Goal: Information Seeking & Learning: Learn about a topic

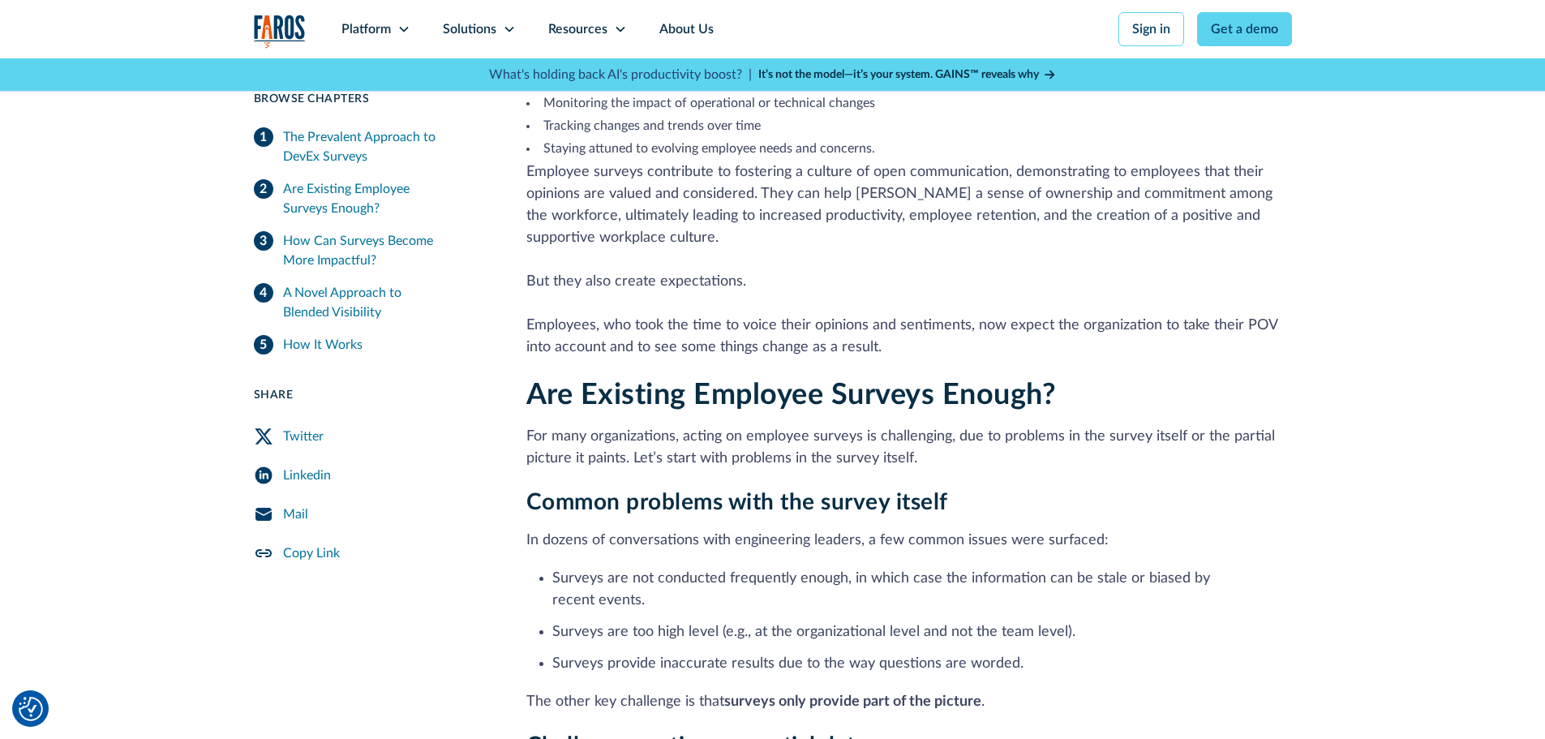
scroll to position [752, 0]
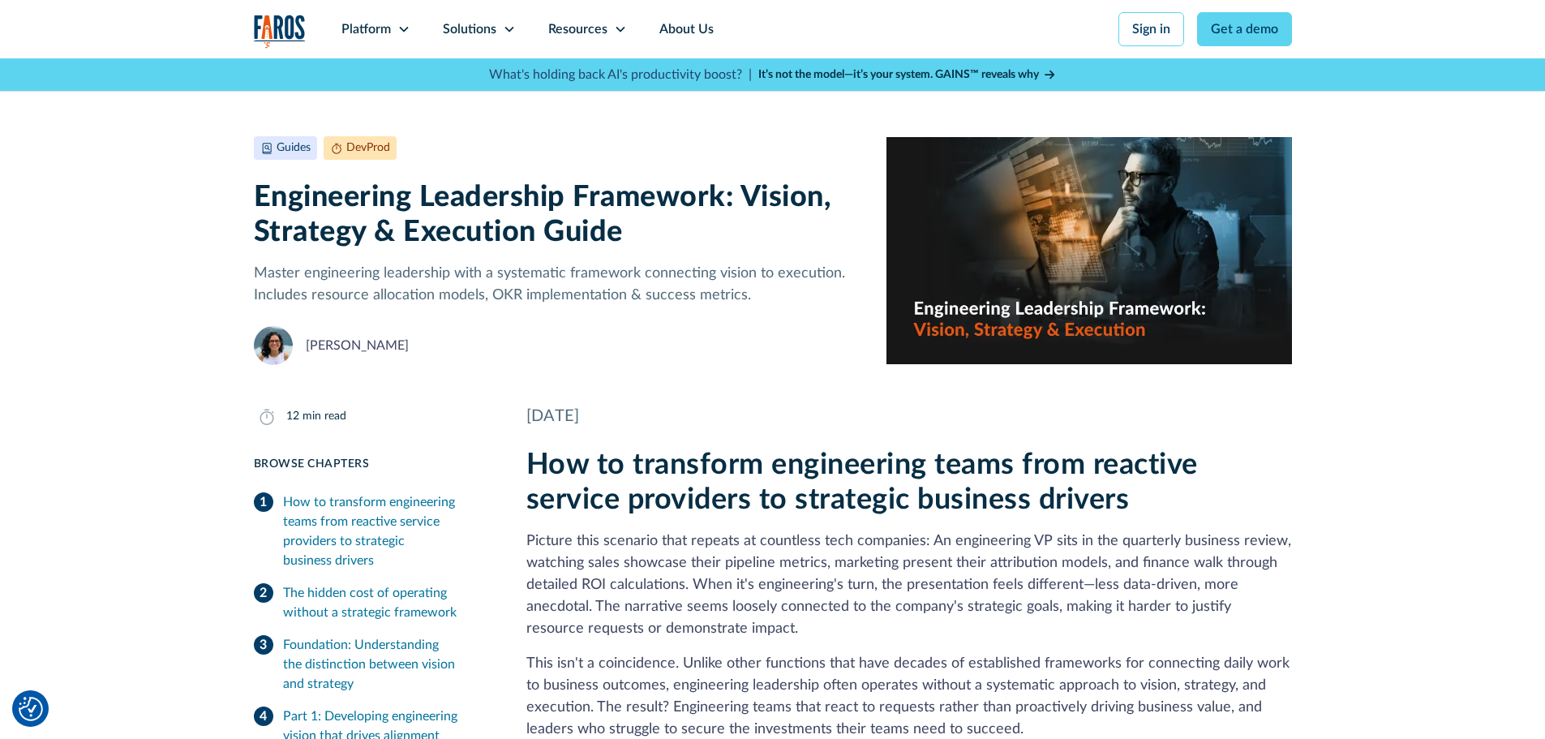
click at [1391, 86] on div "What's holding back AI's productivity boost? | It’s not the model—it’s your sys…" at bounding box center [773, 74] width 1598 height 32
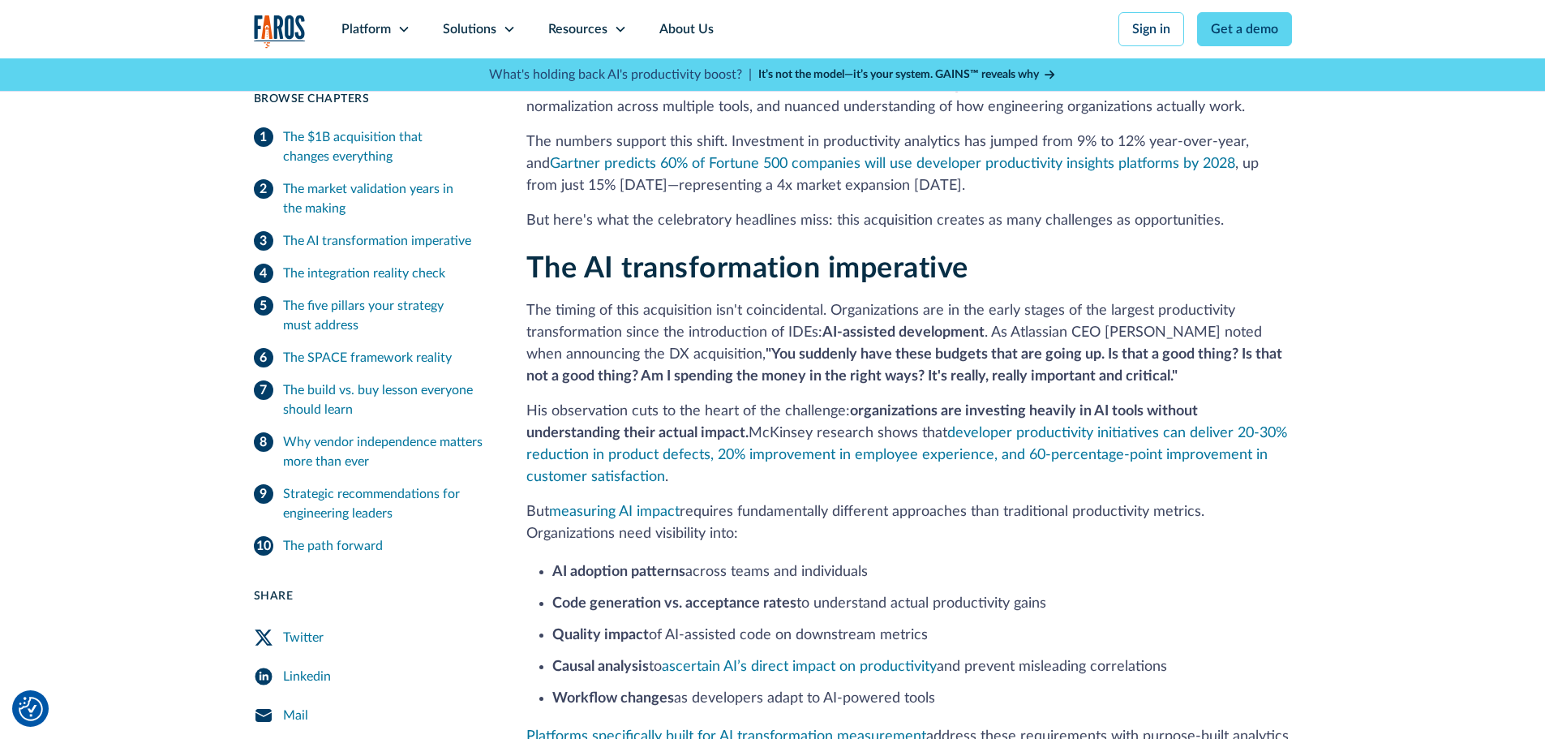
scroll to position [892, 0]
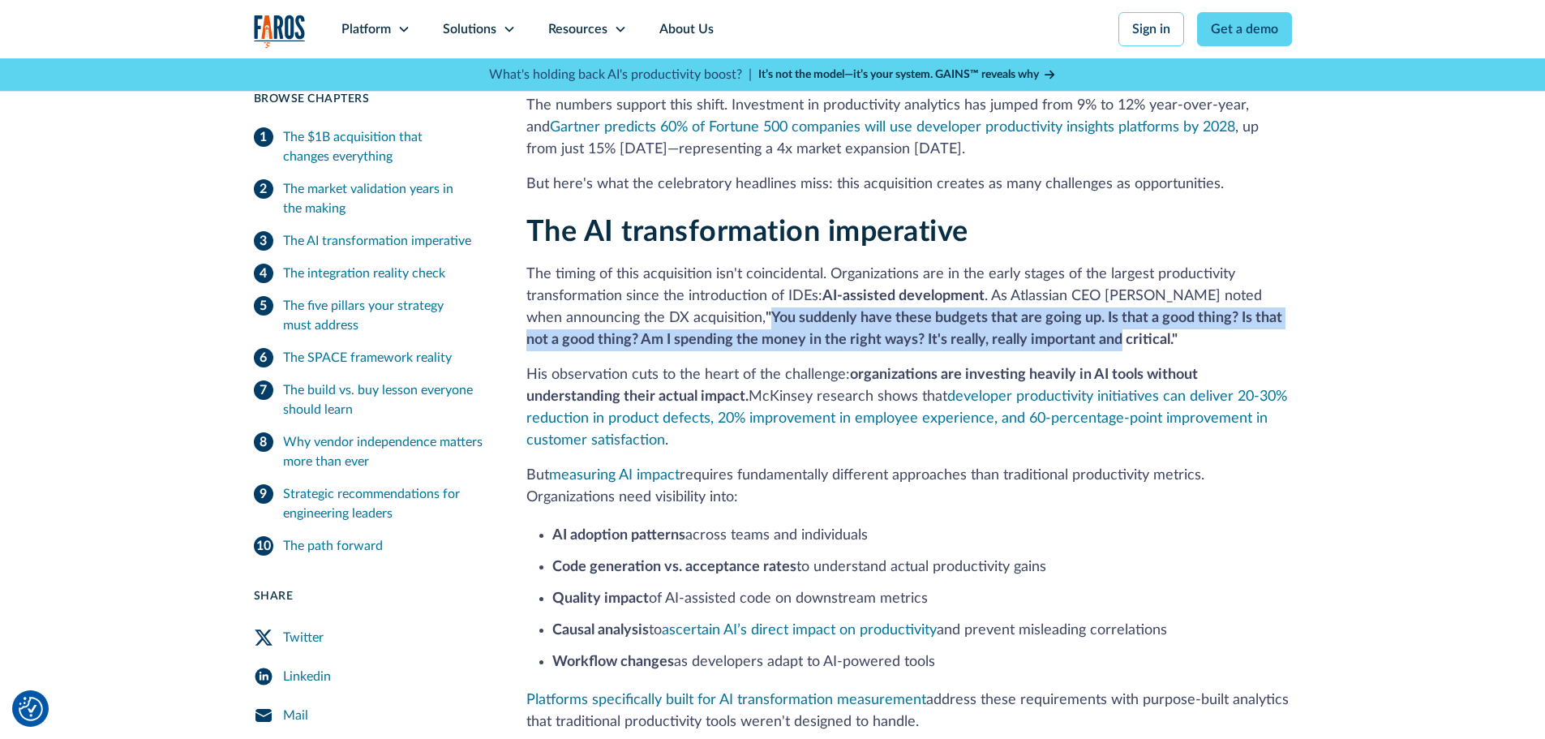
drag, startPoint x: 773, startPoint y: 318, endPoint x: 1120, endPoint y: 332, distance: 347.4
click at [1120, 332] on strong ""You suddenly have these budgets that are going up. Is that a good thing? Is th…" at bounding box center [904, 329] width 756 height 37
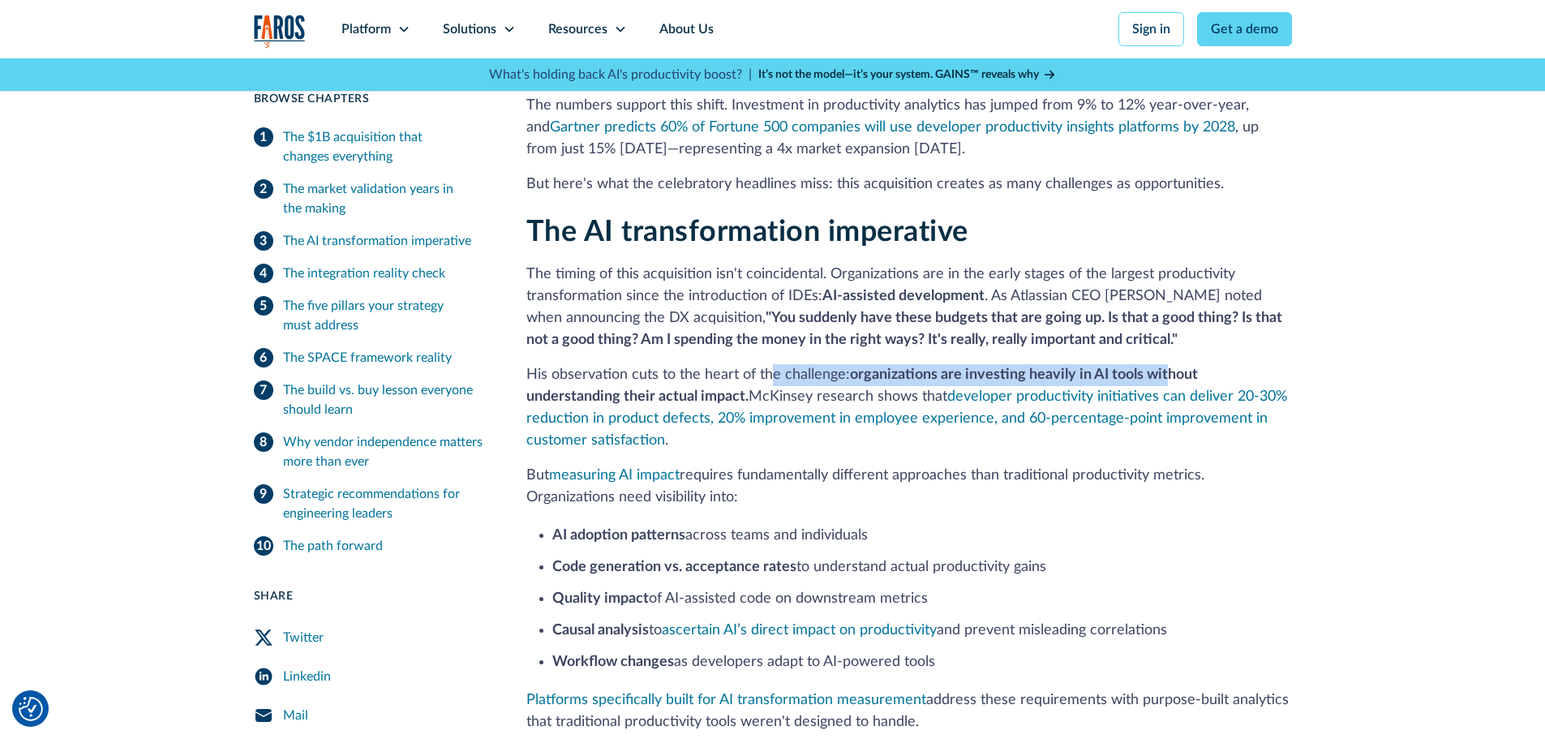
drag, startPoint x: 767, startPoint y: 372, endPoint x: 1165, endPoint y: 371, distance: 398.3
click at [1166, 371] on p "His observation cuts to the heart of the challenge: organizations are investing…" at bounding box center [909, 408] width 766 height 88
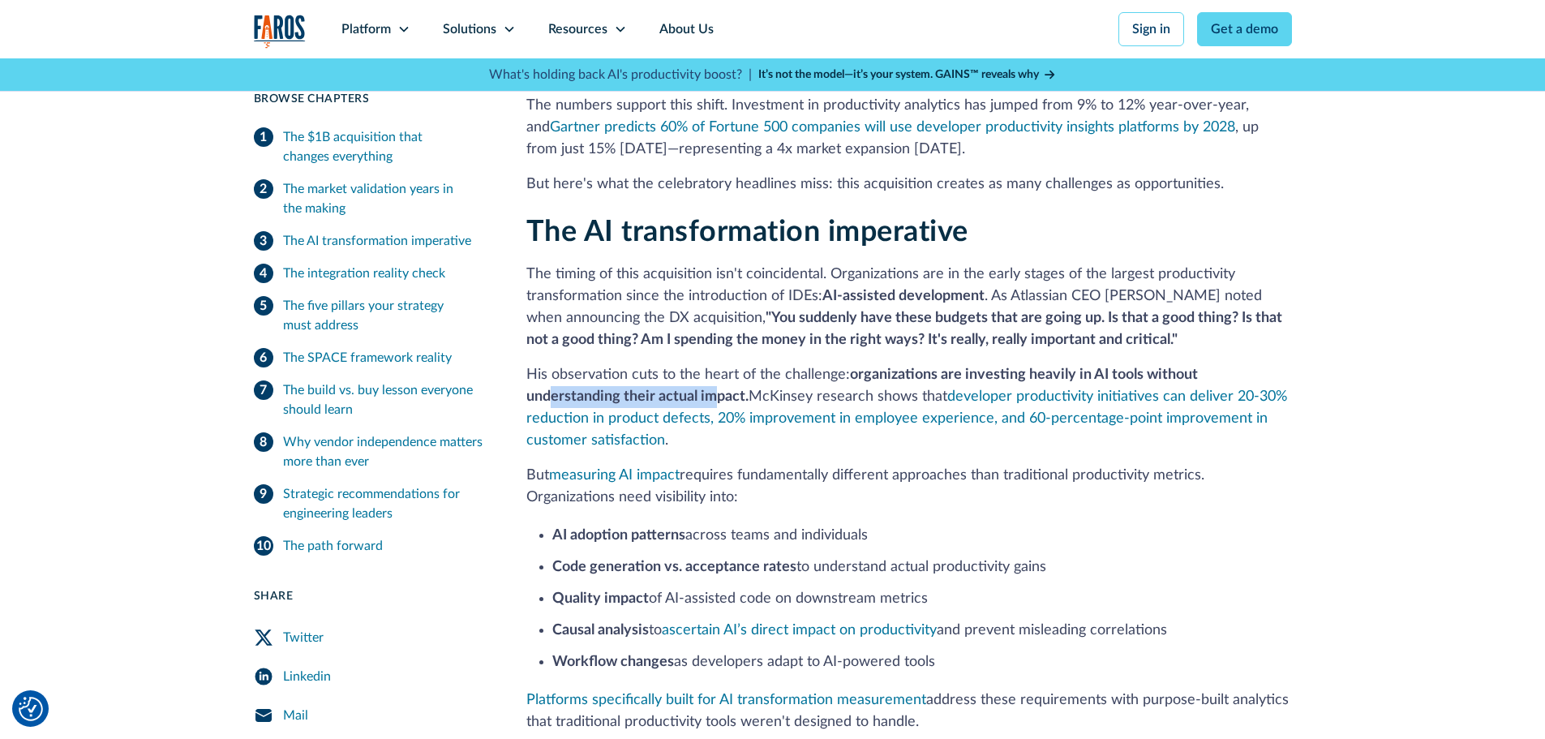
drag, startPoint x: 549, startPoint y: 391, endPoint x: 718, endPoint y: 397, distance: 168.8
click at [718, 397] on strong "organizations are investing heavily in AI tools without understanding their act…" at bounding box center [862, 385] width 672 height 37
click at [655, 363] on div "The AI transformation imperative The timing of this acquisition isn't coinciden…" at bounding box center [909, 552] width 766 height 675
drag, startPoint x: 668, startPoint y: 420, endPoint x: 1003, endPoint y: 453, distance: 336.6
click at [1010, 449] on p "His observation cuts to the heart of the challenge: organizations are investing…" at bounding box center [909, 408] width 766 height 88
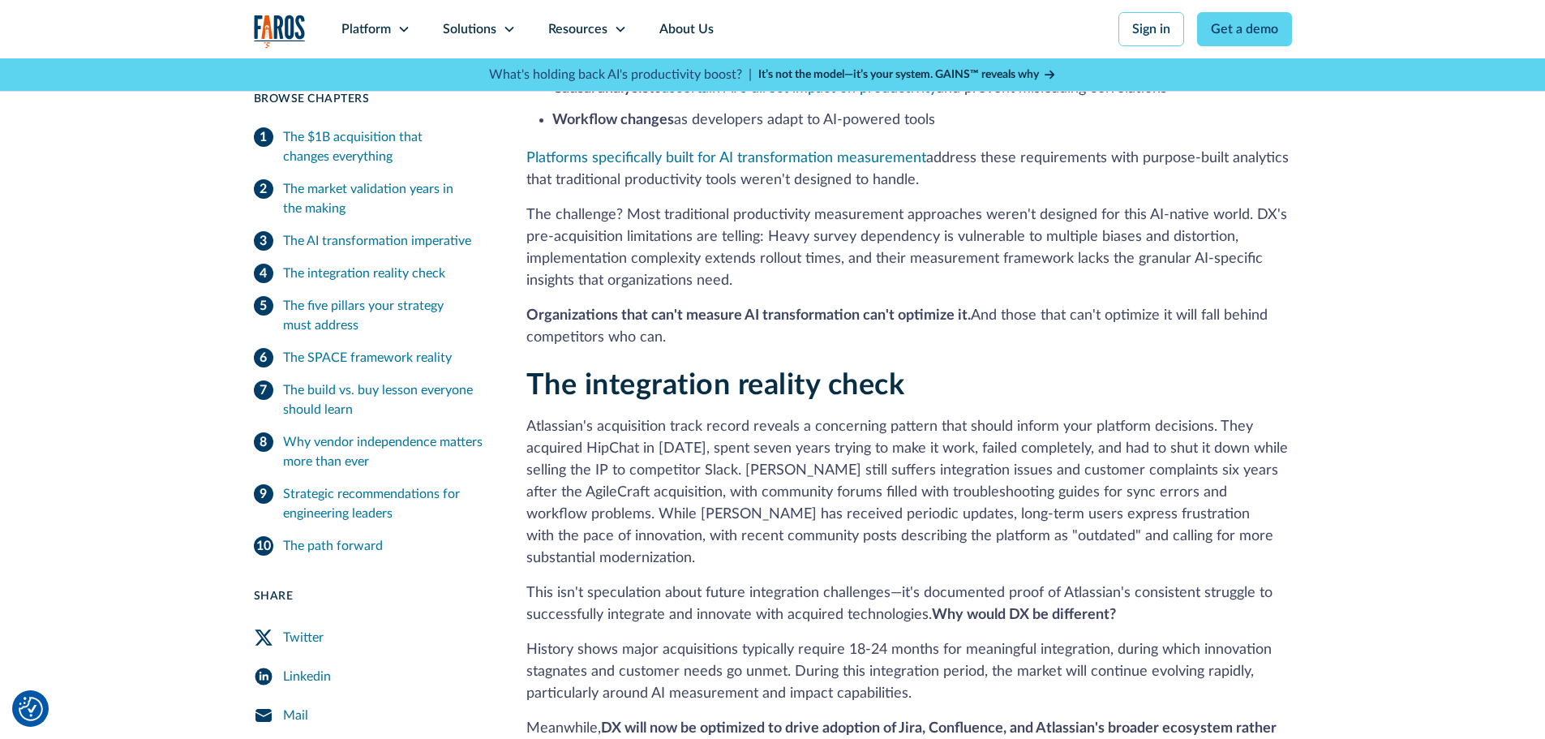
scroll to position [1541, 0]
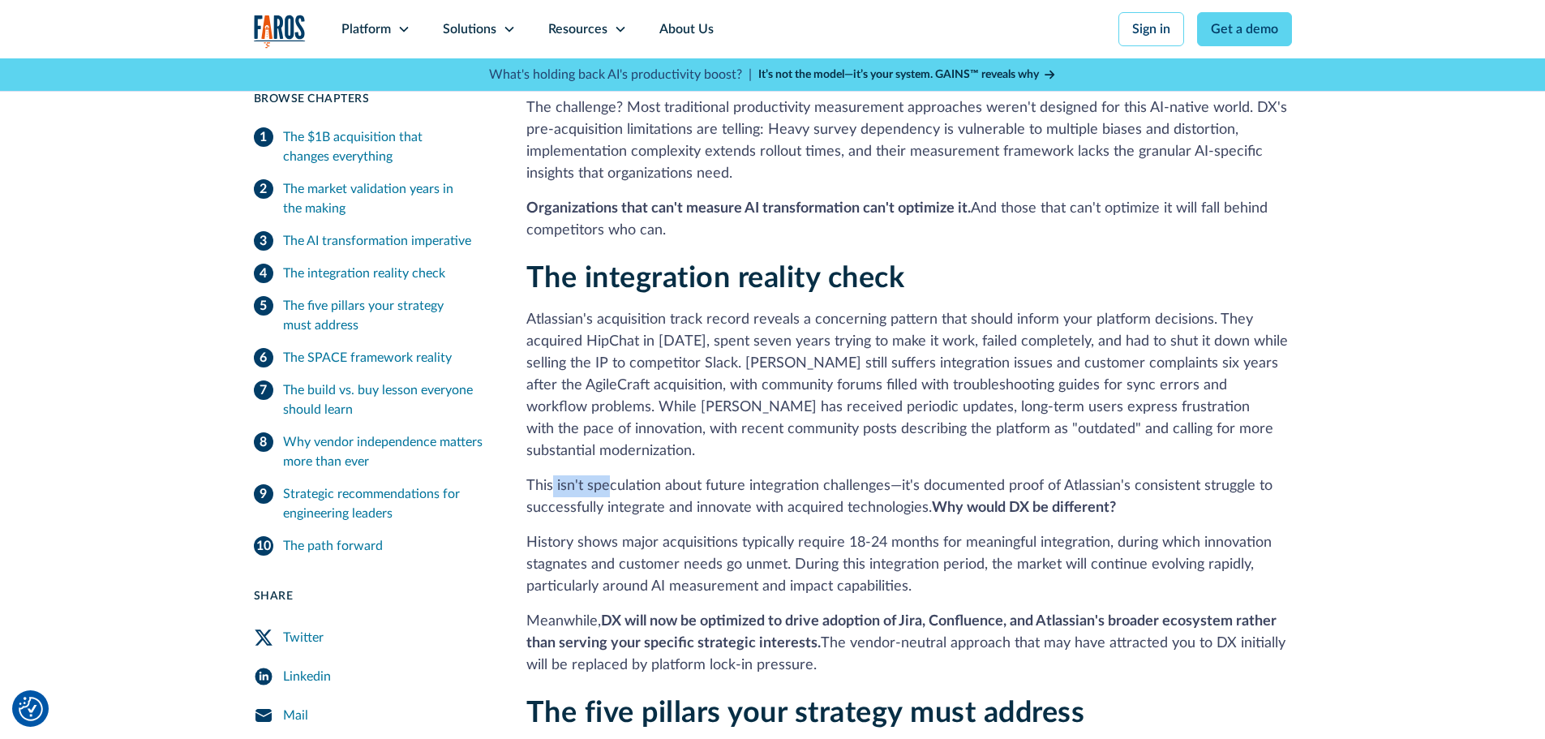
drag, startPoint x: 554, startPoint y: 467, endPoint x: 607, endPoint y: 466, distance: 52.7
click at [607, 475] on p "This isn't speculation about future integration challenges—it's documented proo…" at bounding box center [909, 497] width 766 height 44
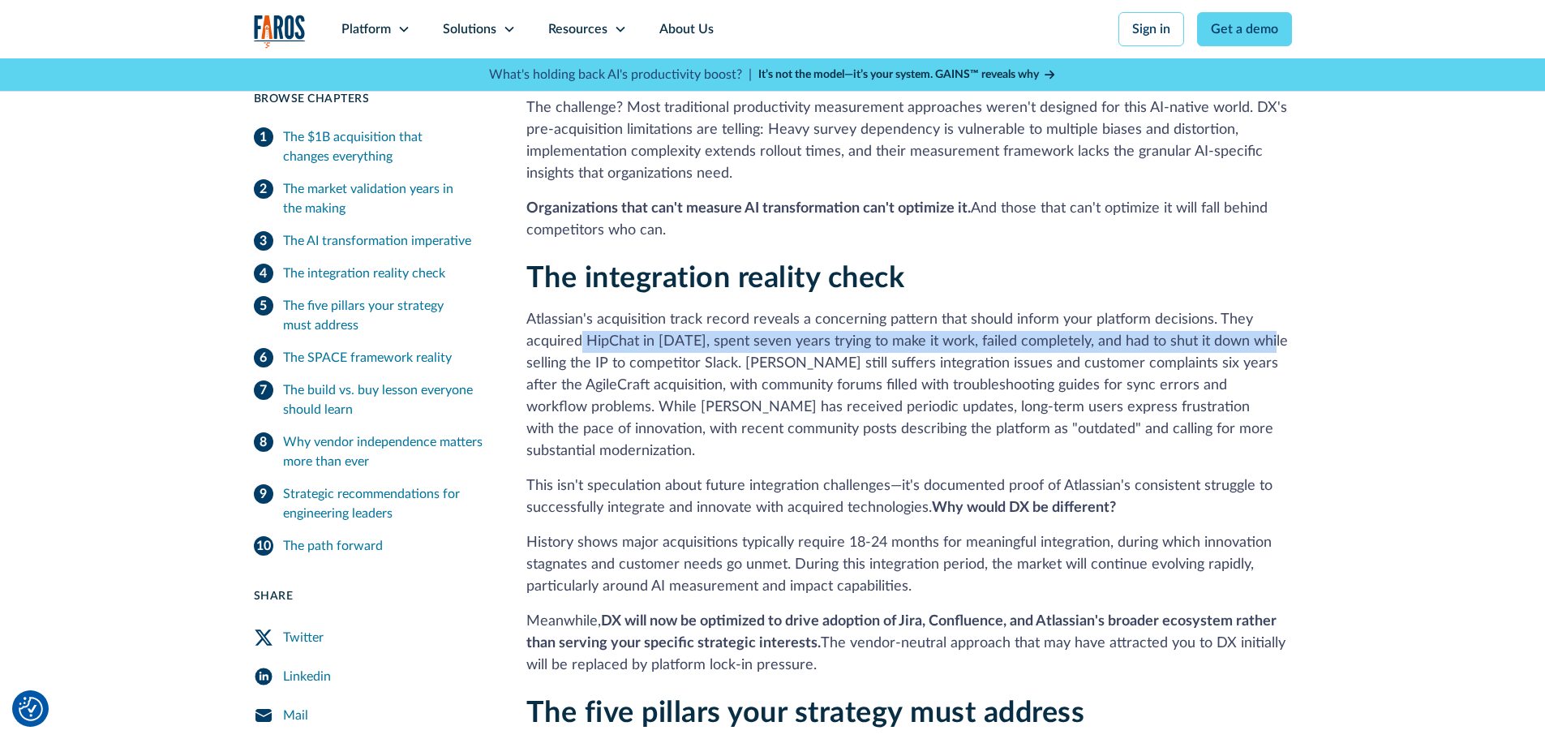
drag, startPoint x: 582, startPoint y: 336, endPoint x: 1271, endPoint y: 338, distance: 688.6
click at [1271, 338] on p "Atlassian's acquisition track record reveals a concerning pattern that should i…" at bounding box center [909, 385] width 766 height 153
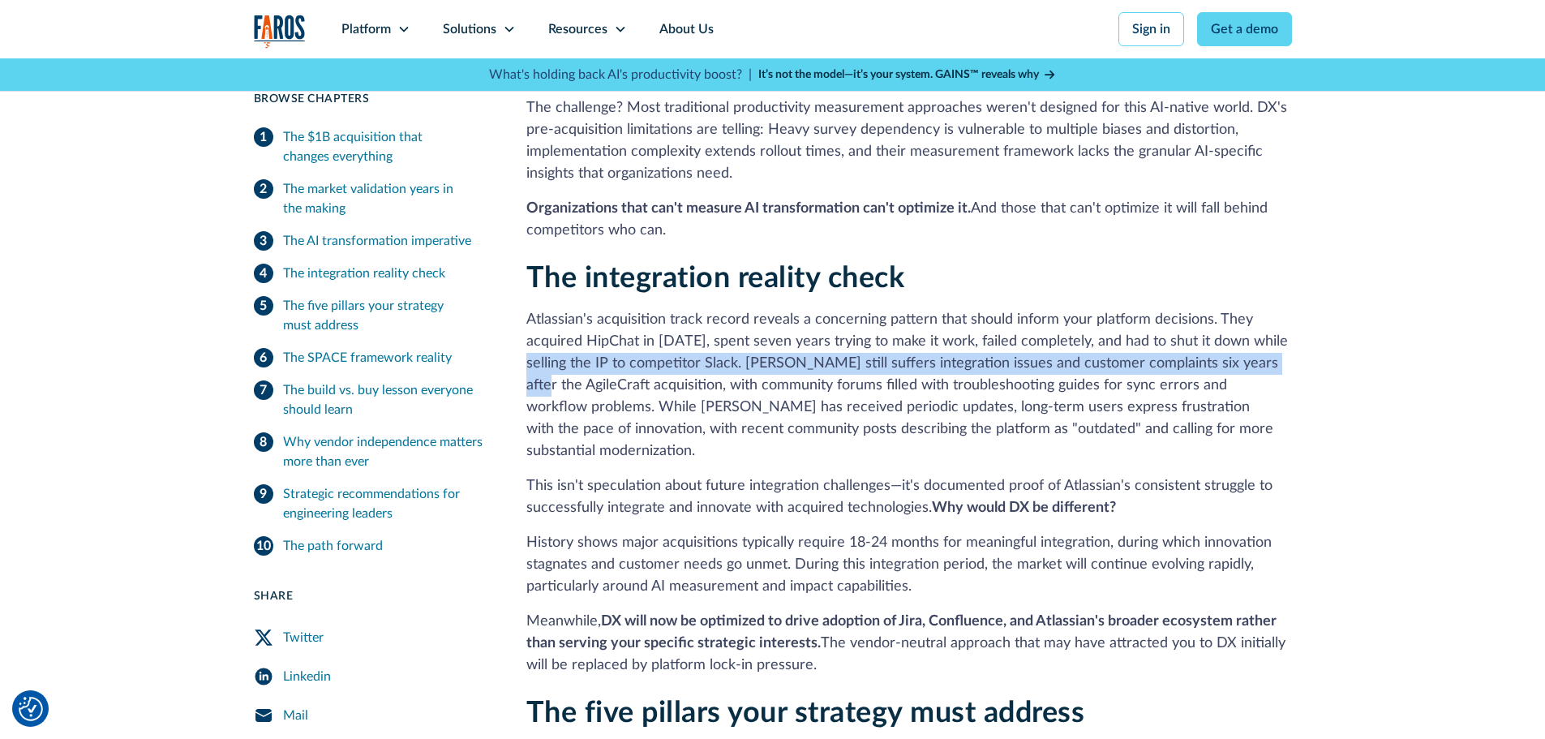
drag, startPoint x: 535, startPoint y: 365, endPoint x: 1267, endPoint y: 360, distance: 732.5
click at [1267, 360] on p "Atlassian's acquisition track record reveals a concerning pattern that should i…" at bounding box center [909, 385] width 766 height 153
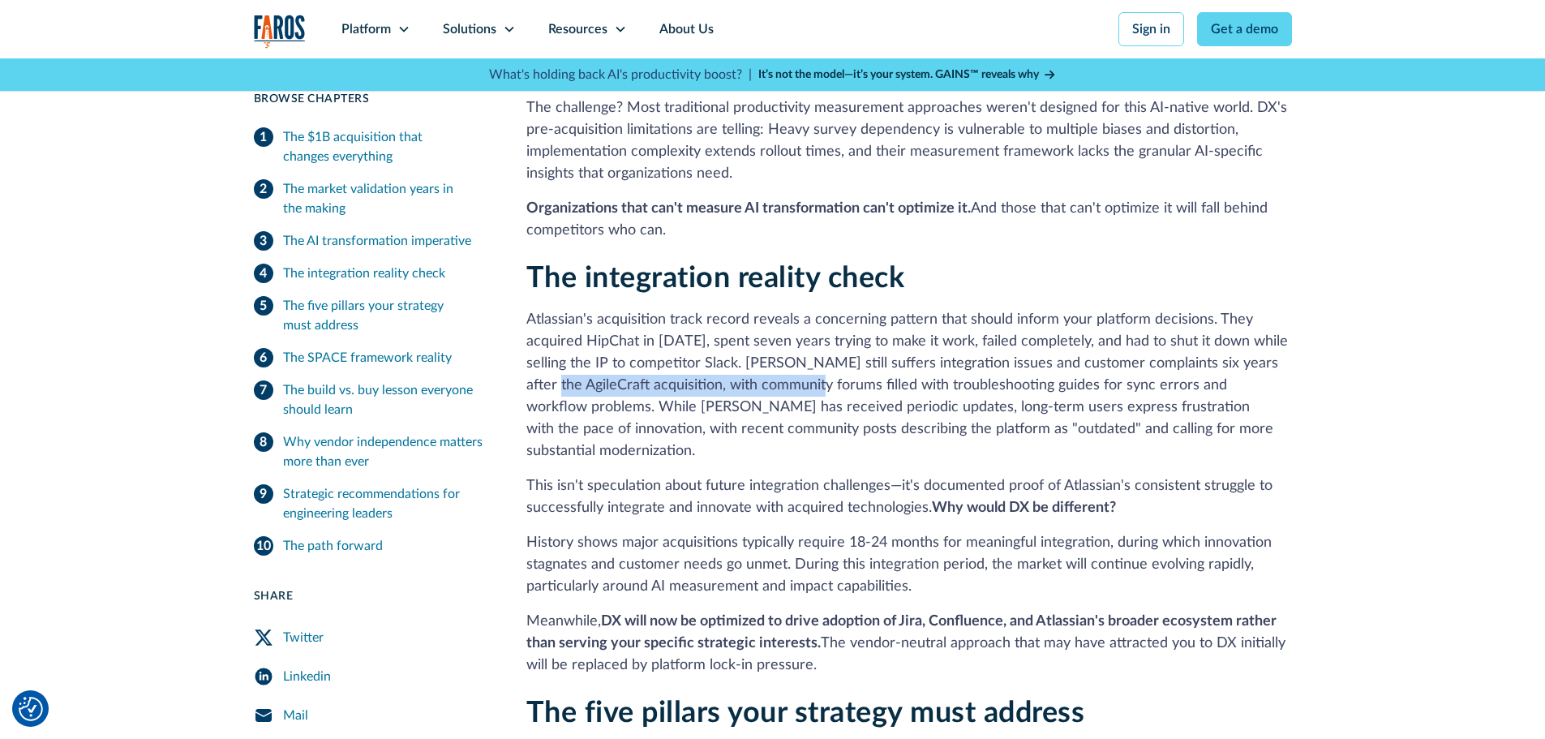
drag, startPoint x: 539, startPoint y: 384, endPoint x: 797, endPoint y: 387, distance: 257.9
click at [797, 387] on p "Atlassian's acquisition track record reveals a concerning pattern that should i…" at bounding box center [909, 385] width 766 height 153
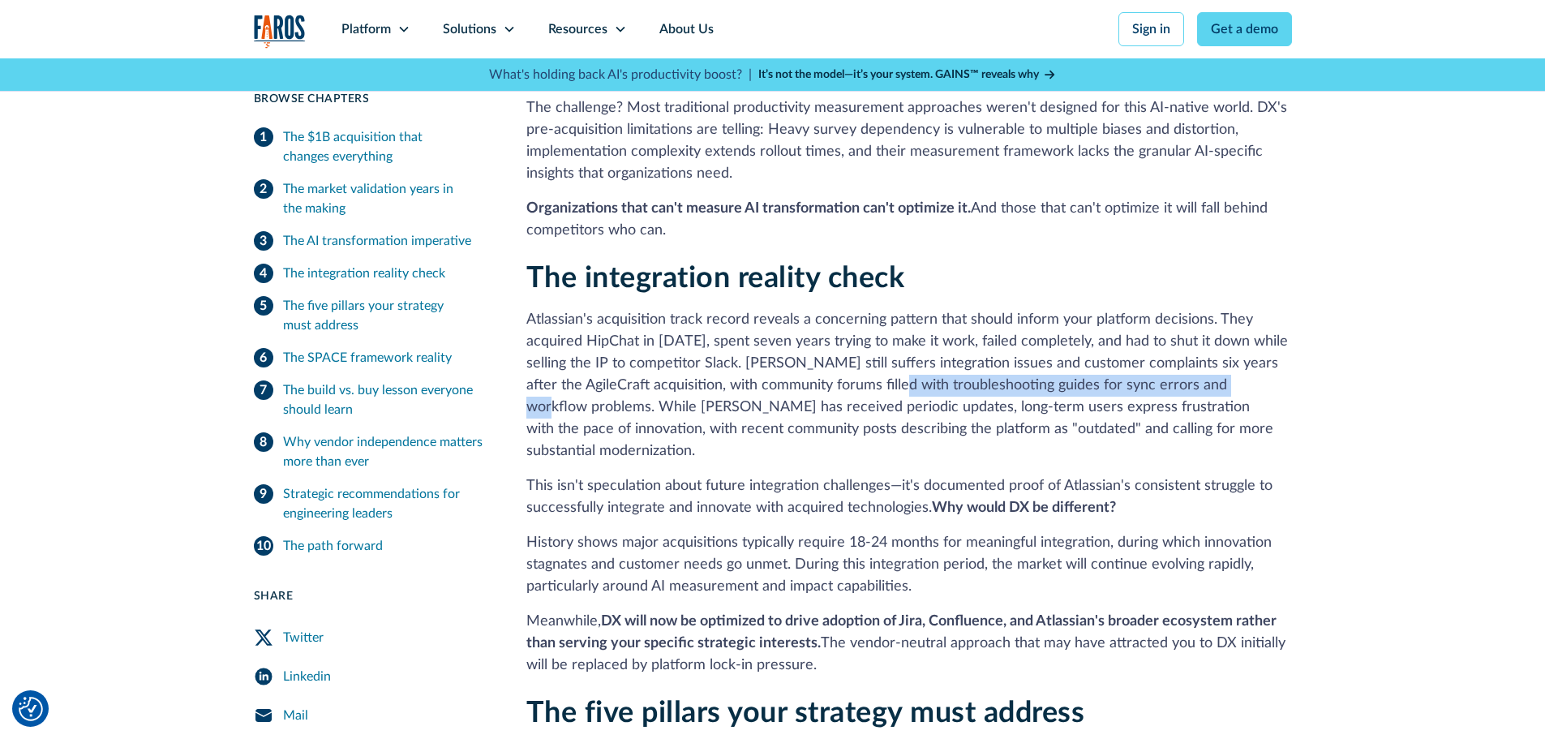
drag, startPoint x: 878, startPoint y: 380, endPoint x: 1238, endPoint y: 386, distance: 359.4
click at [1238, 386] on p "Atlassian's acquisition track record reveals a concerning pattern that should i…" at bounding box center [909, 385] width 766 height 153
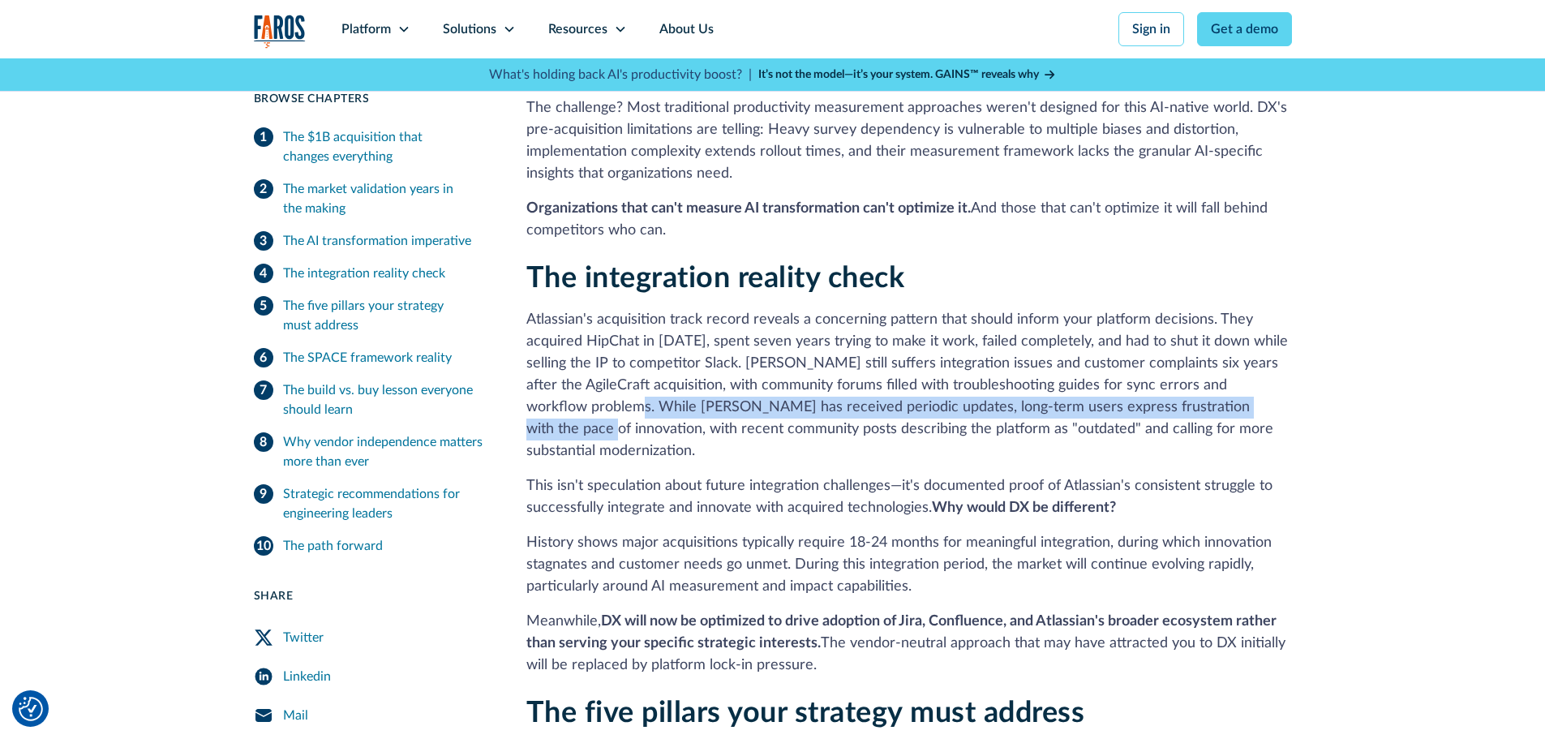
drag, startPoint x: 613, startPoint y: 400, endPoint x: 1267, endPoint y: 410, distance: 653.8
click at [1267, 410] on p "Atlassian's acquisition track record reveals a concerning pattern that should i…" at bounding box center [909, 385] width 766 height 153
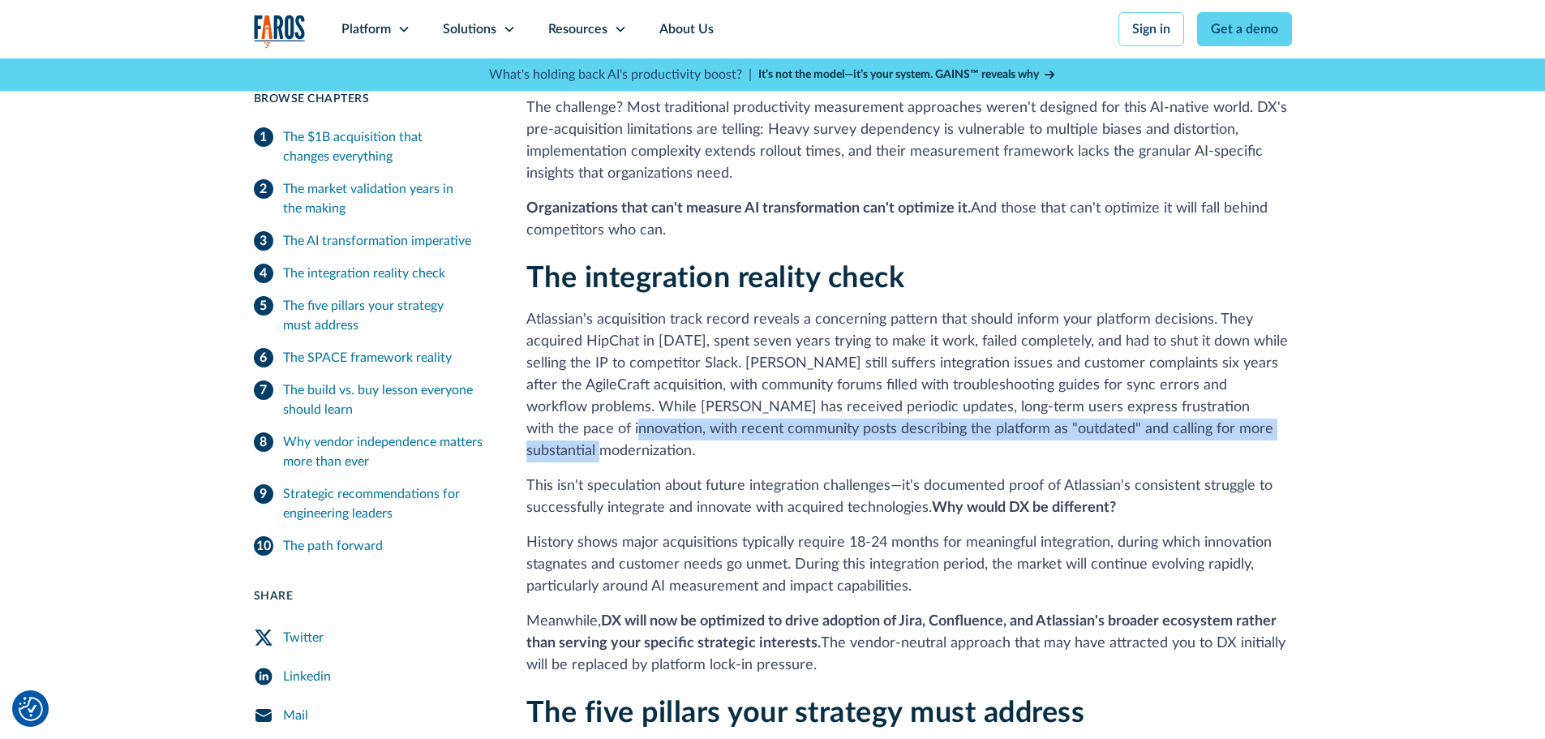
drag, startPoint x: 535, startPoint y: 427, endPoint x: 1243, endPoint y: 434, distance: 708.1
click at [1243, 434] on p "Atlassian's acquisition track record reveals a concerning pattern that should i…" at bounding box center [909, 385] width 766 height 153
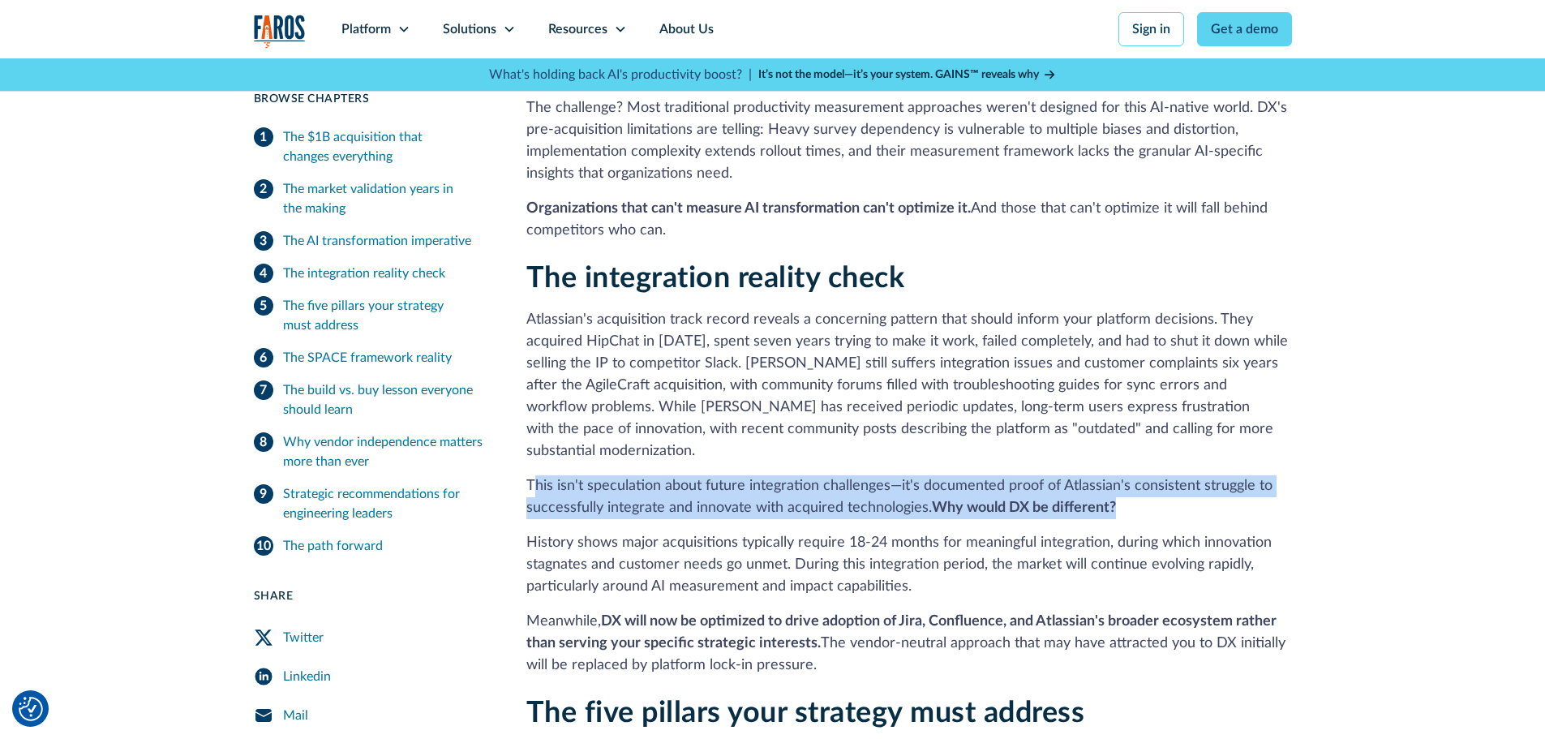
drag, startPoint x: 535, startPoint y: 457, endPoint x: 1287, endPoint y: 489, distance: 753.4
click at [1287, 489] on p "This isn't speculation about future integration challenges—it's documented proo…" at bounding box center [909, 497] width 766 height 44
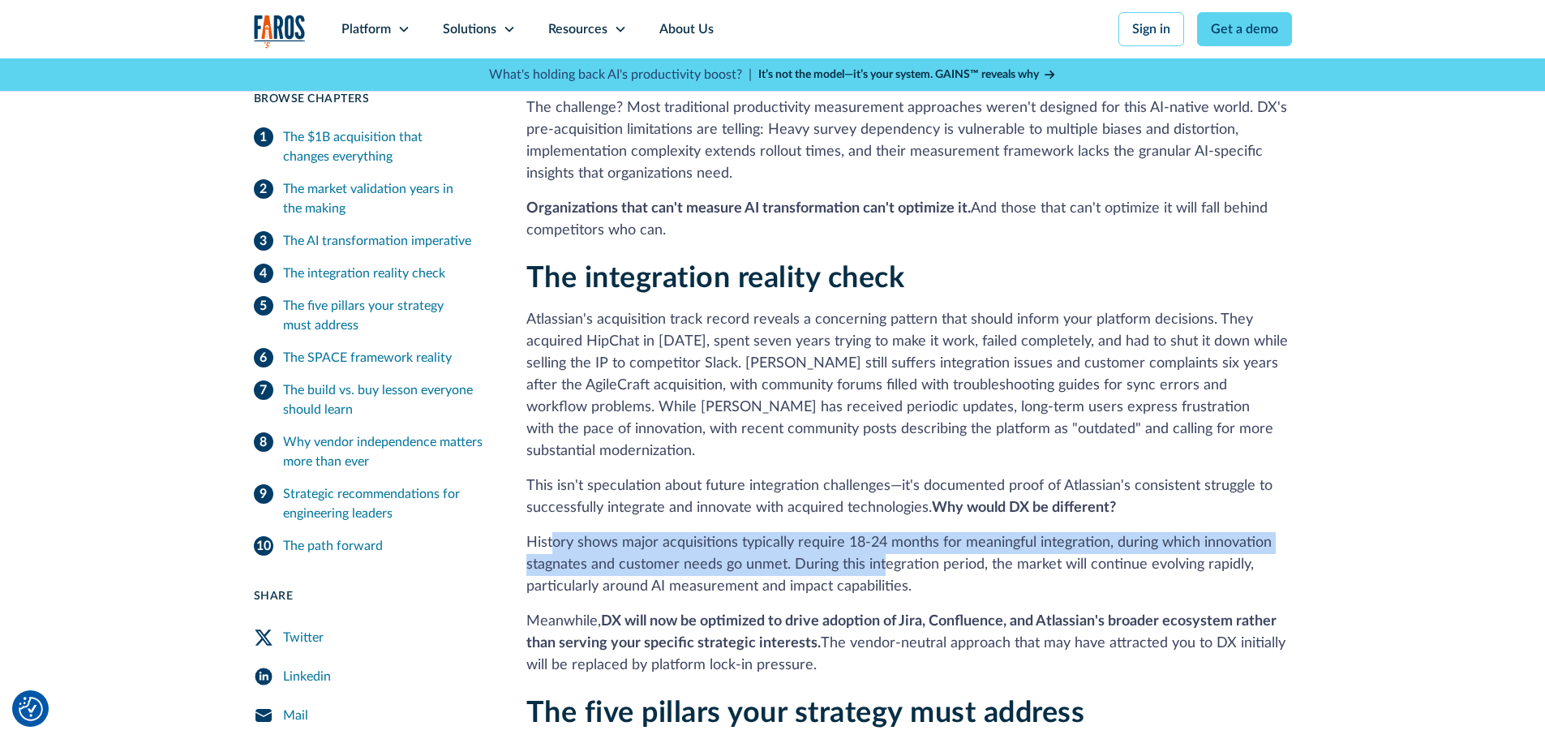
drag, startPoint x: 550, startPoint y: 522, endPoint x: 883, endPoint y: 552, distance: 334.7
click at [883, 552] on p "History shows major acquisitions typically require 18-24 months for meaningful …" at bounding box center [909, 565] width 766 height 66
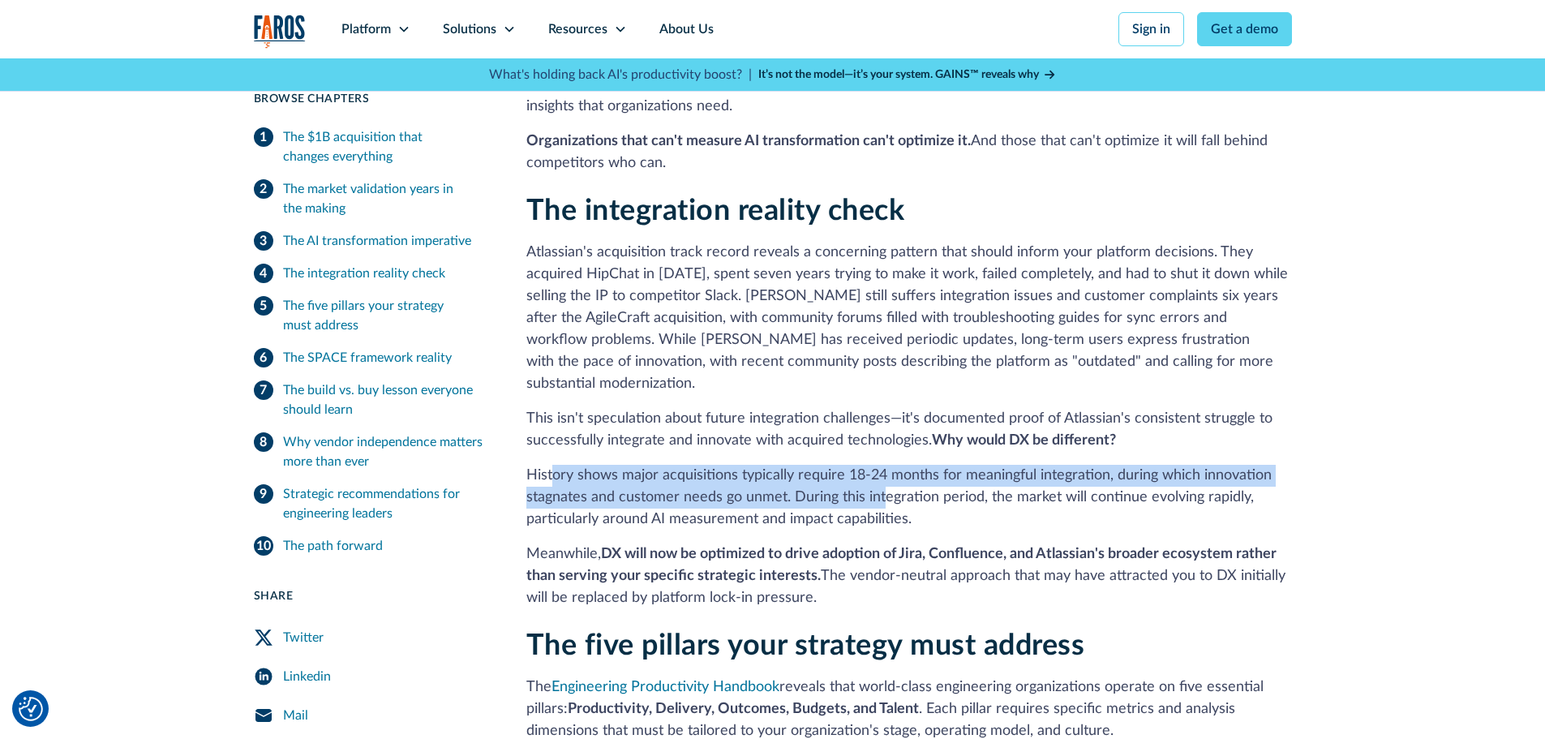
scroll to position [1703, 0]
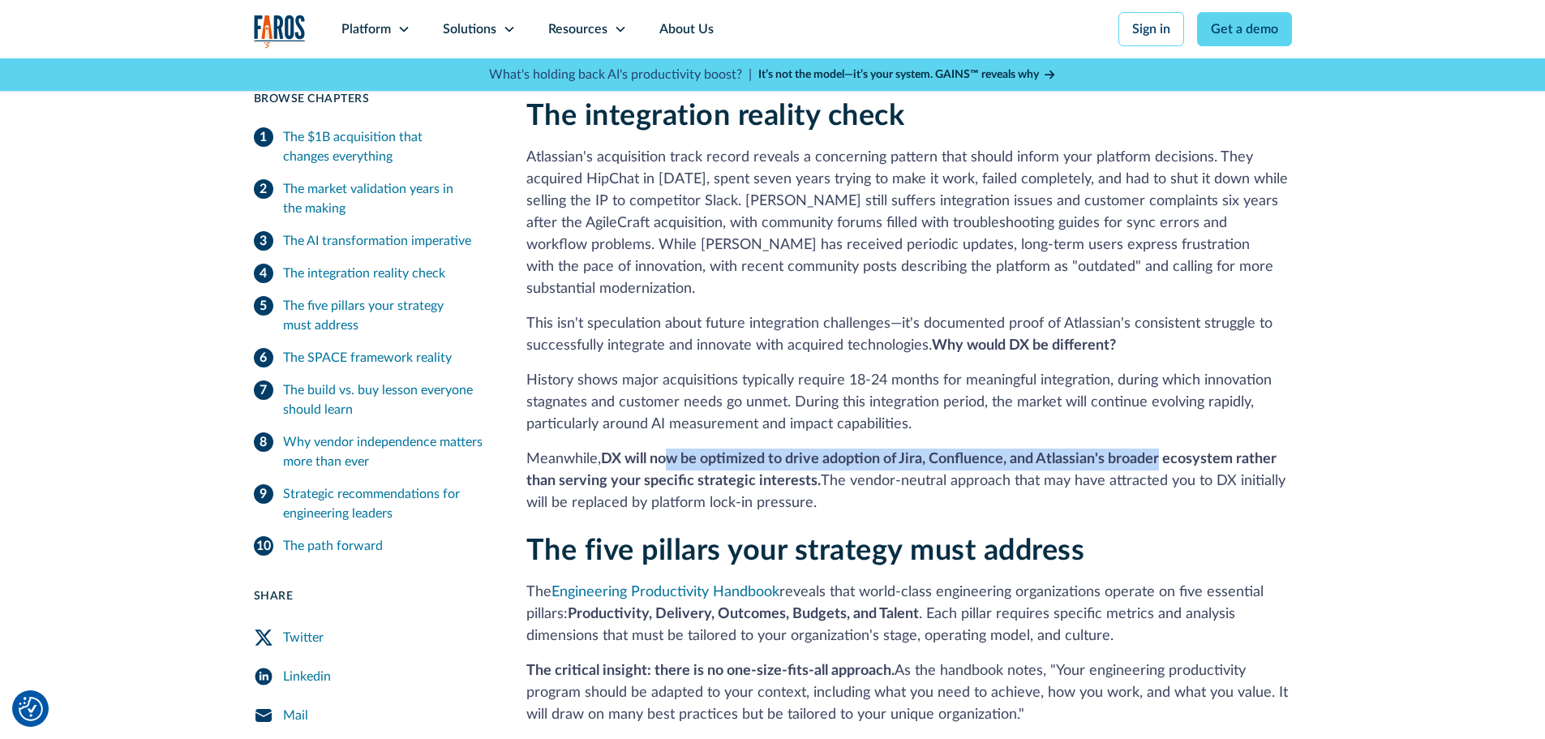
drag, startPoint x: 668, startPoint y: 439, endPoint x: 1166, endPoint y: 444, distance: 498.9
click at [1166, 449] on p "Meanwhile, DX will now be optimized to drive adoption of Jira, Confluence, and …" at bounding box center [909, 482] width 766 height 66
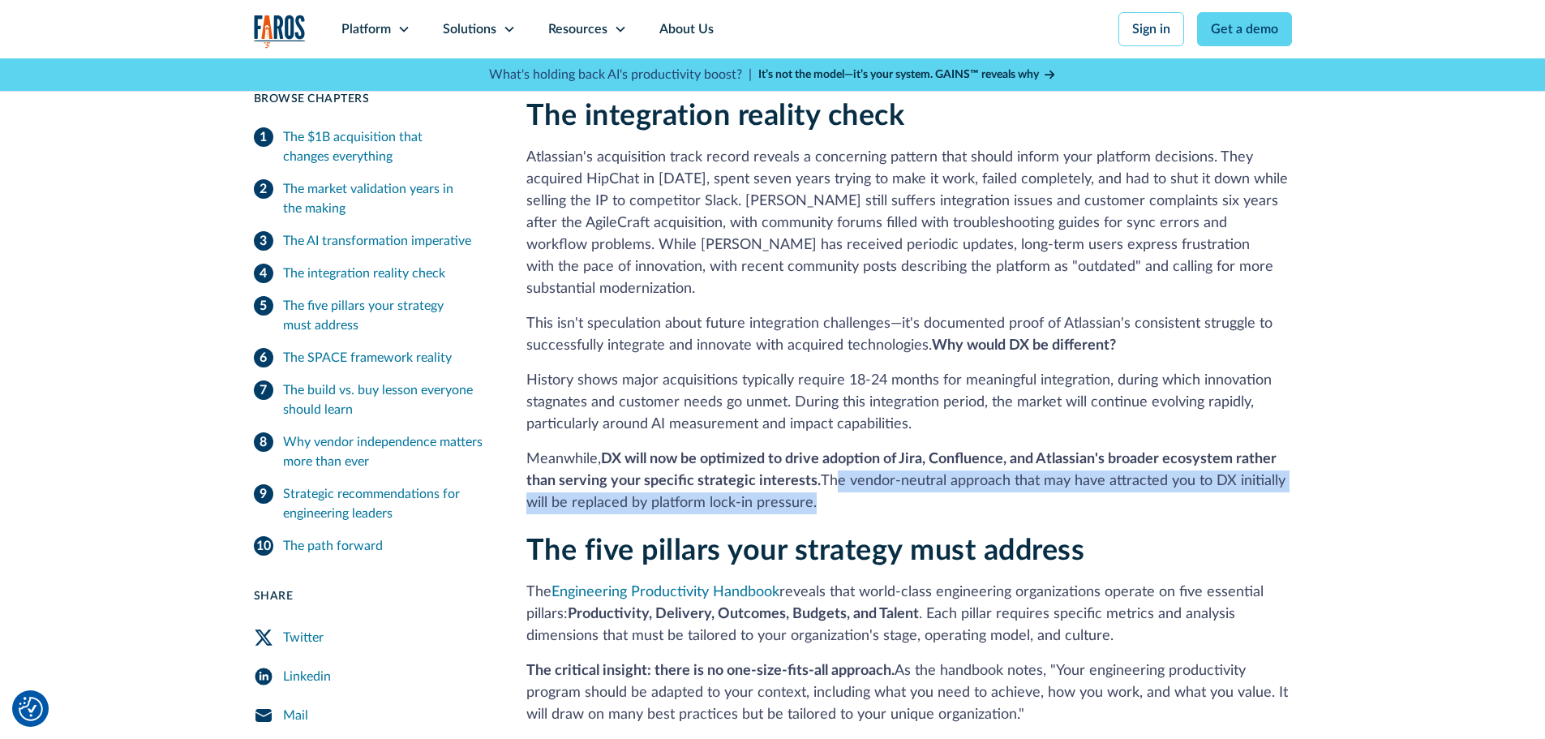
drag, startPoint x: 835, startPoint y: 454, endPoint x: 1291, endPoint y: 478, distance: 456.5
click at [1291, 478] on p "Meanwhile, DX will now be optimized to drive adoption of Jira, Confluence, and …" at bounding box center [909, 482] width 766 height 66
click at [867, 469] on p "Meanwhile, DX will now be optimized to drive adoption of Jira, Confluence, and …" at bounding box center [909, 482] width 766 height 66
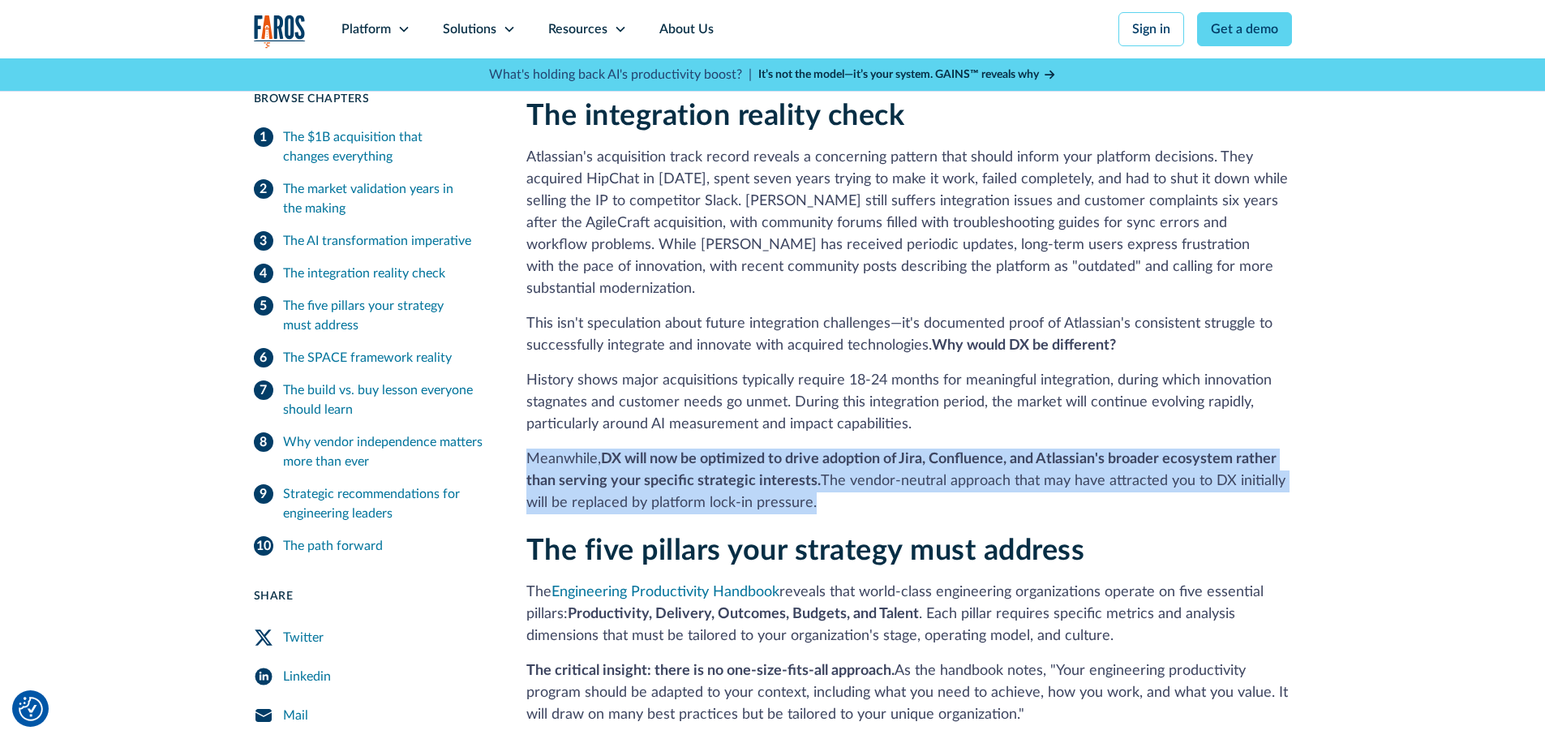
drag, startPoint x: 832, startPoint y: 476, endPoint x: 518, endPoint y: 439, distance: 316.1
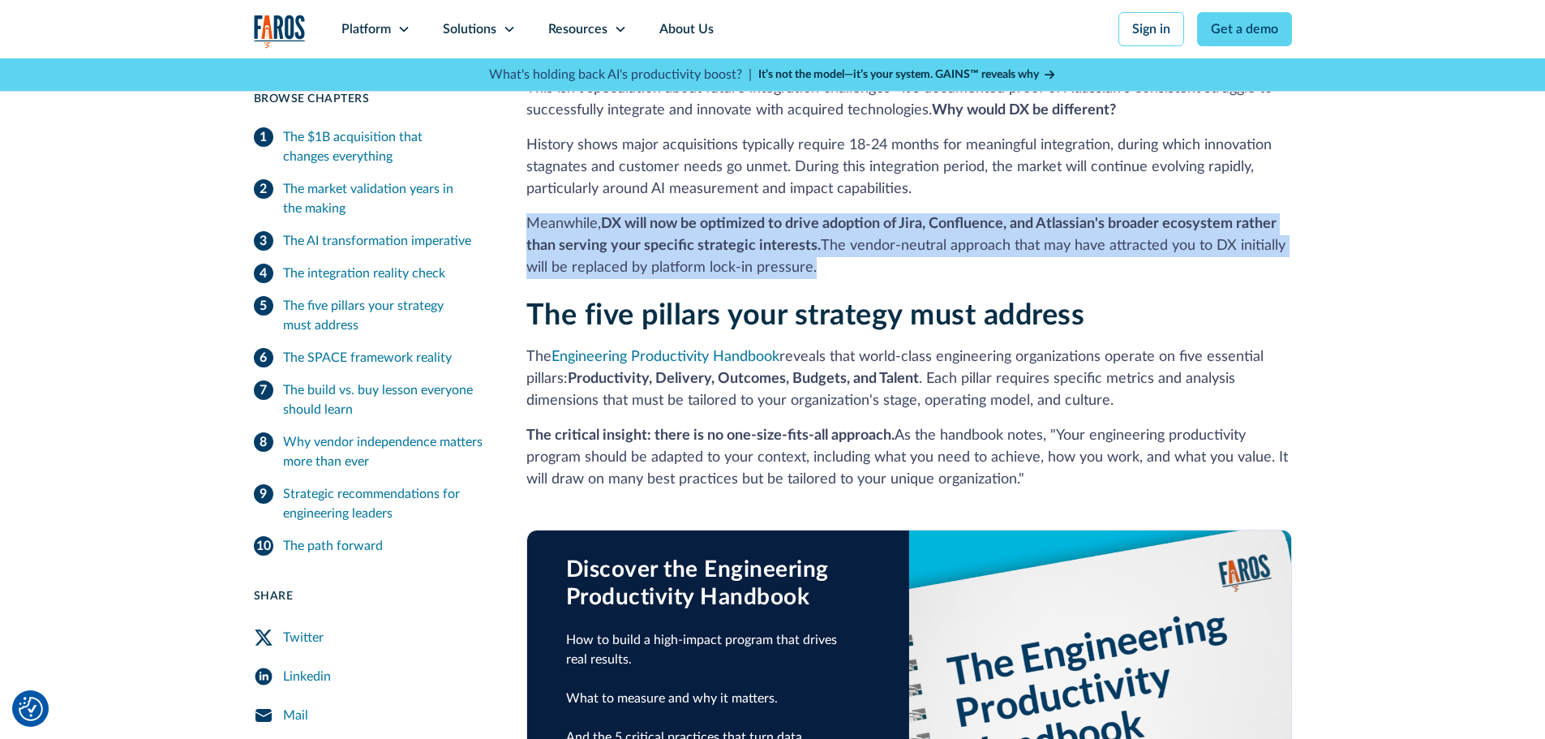
scroll to position [1947, 0]
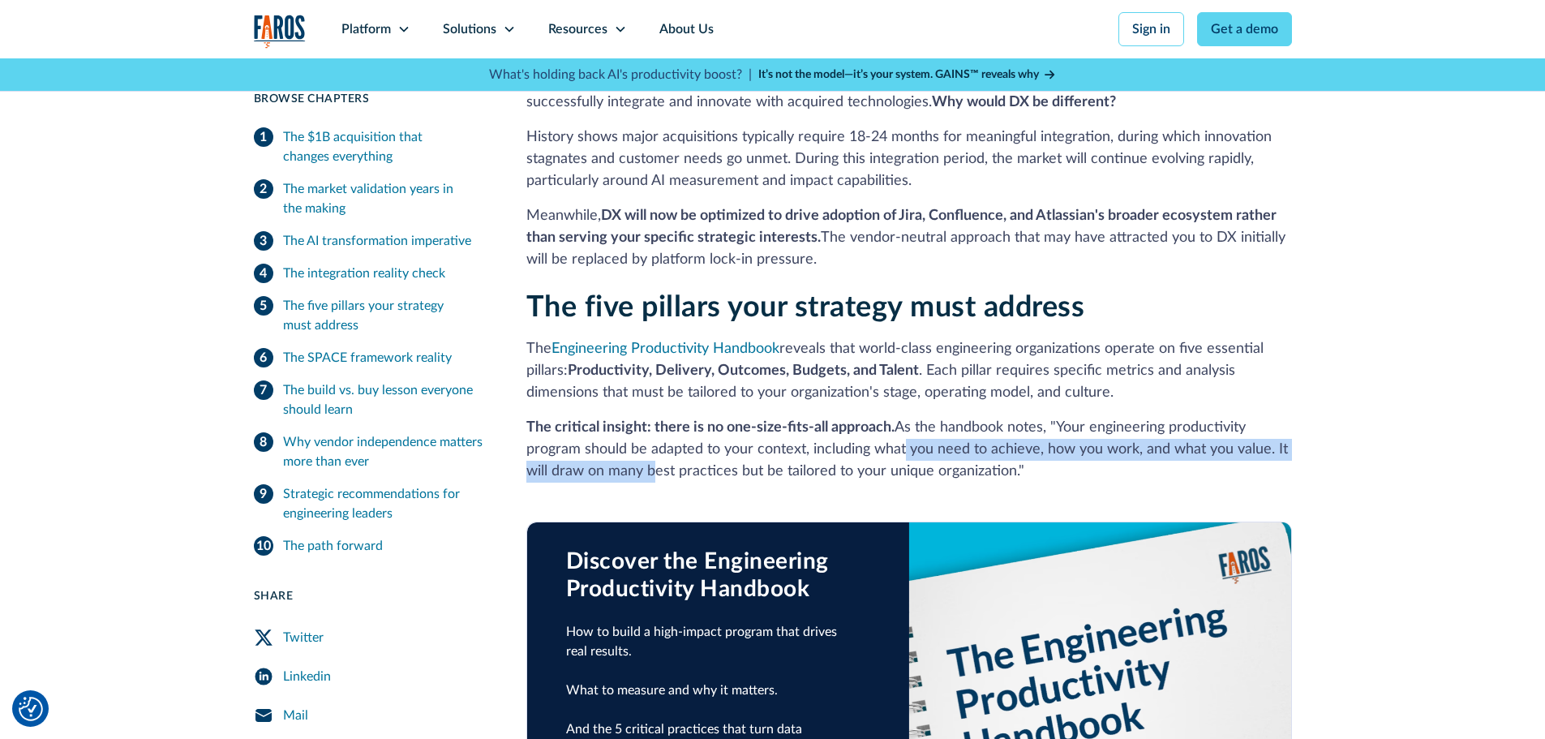
drag, startPoint x: 649, startPoint y: 439, endPoint x: 899, endPoint y: 433, distance: 249.9
click at [899, 433] on p "The critical insight: there is no one-size-fits-all approach. As the handbook n…" at bounding box center [909, 450] width 766 height 66
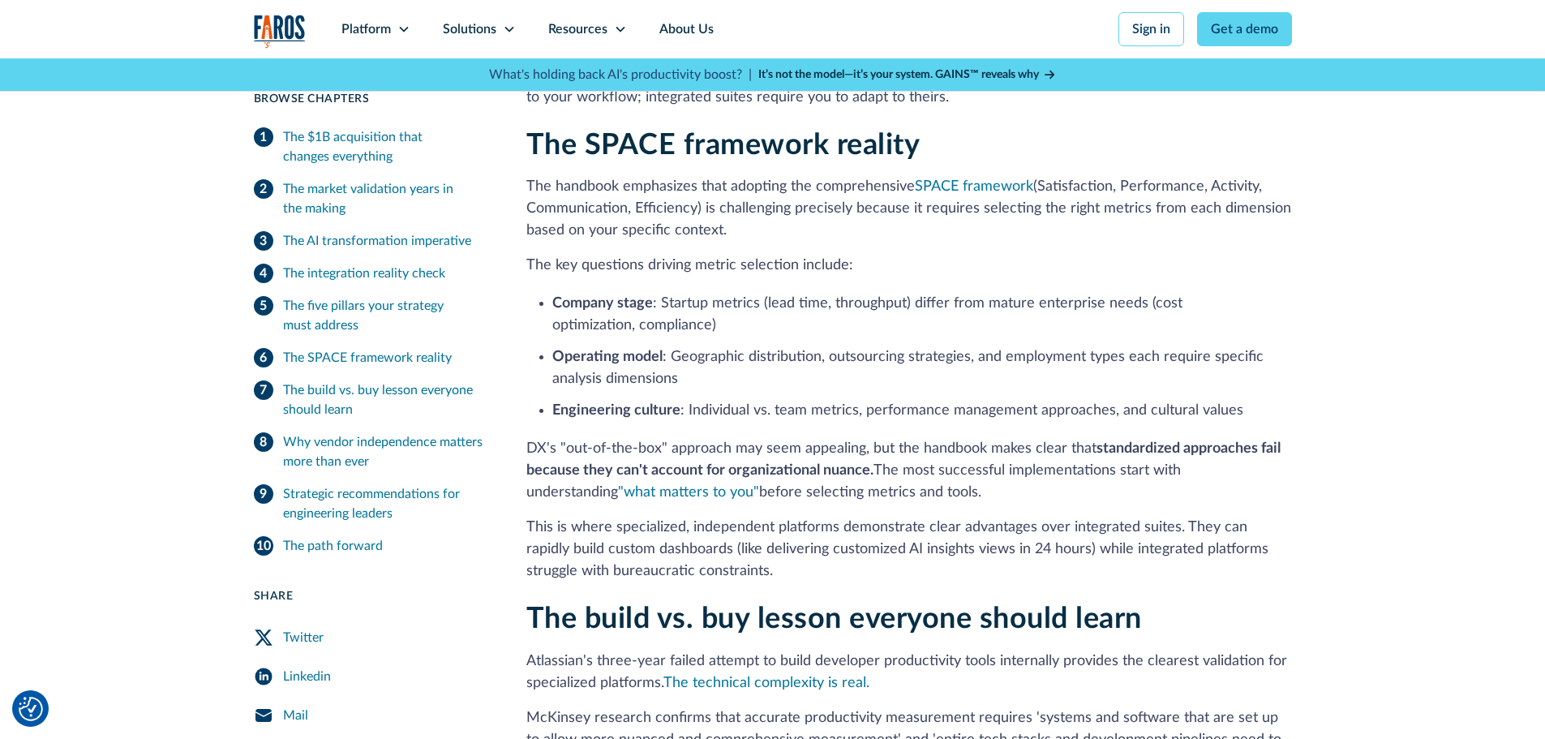
scroll to position [2920, 0]
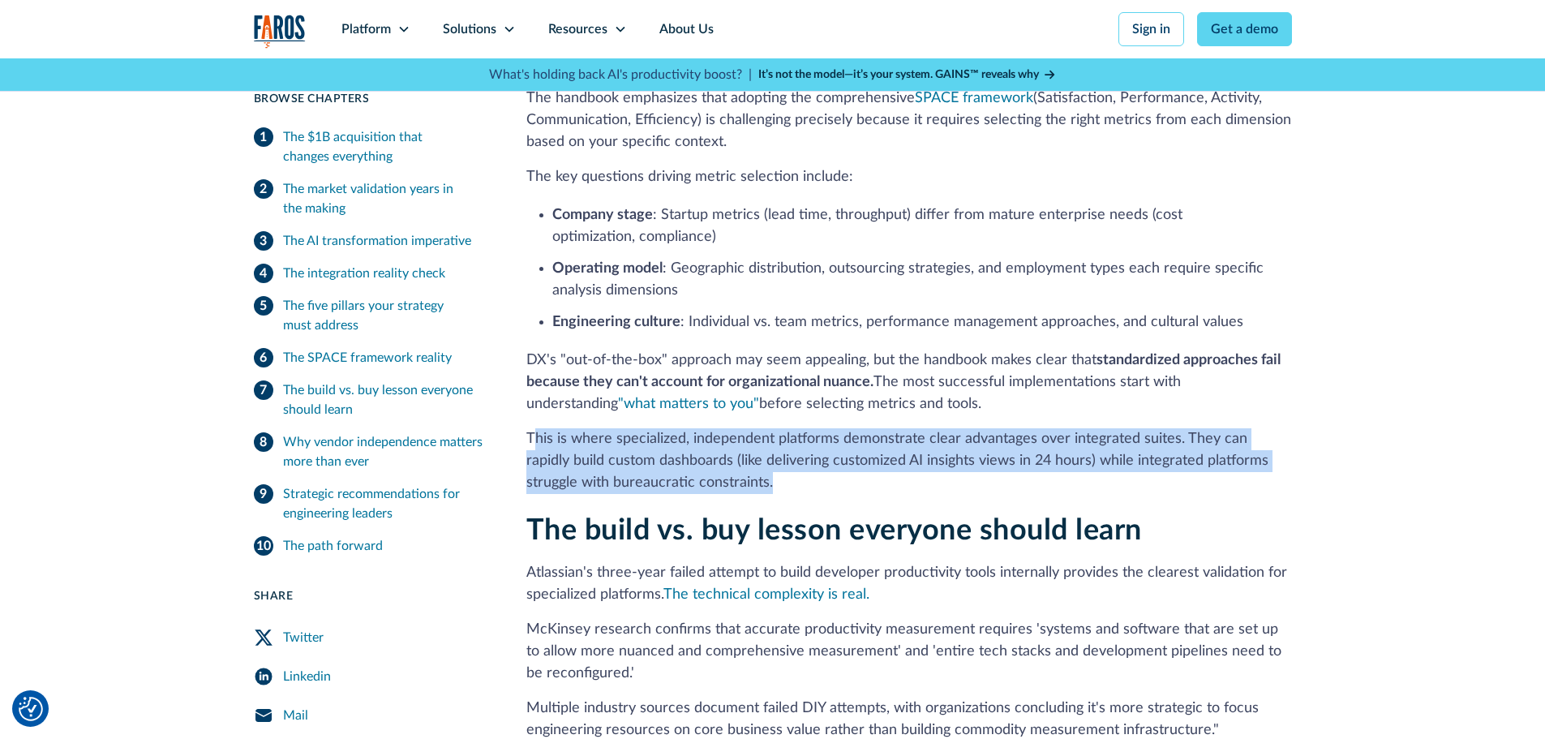
drag, startPoint x: 535, startPoint y: 398, endPoint x: 1157, endPoint y: 435, distance: 622.4
click at [1157, 435] on p "This is where specialized, independent platforms demonstrate clear advantages o…" at bounding box center [909, 461] width 766 height 66
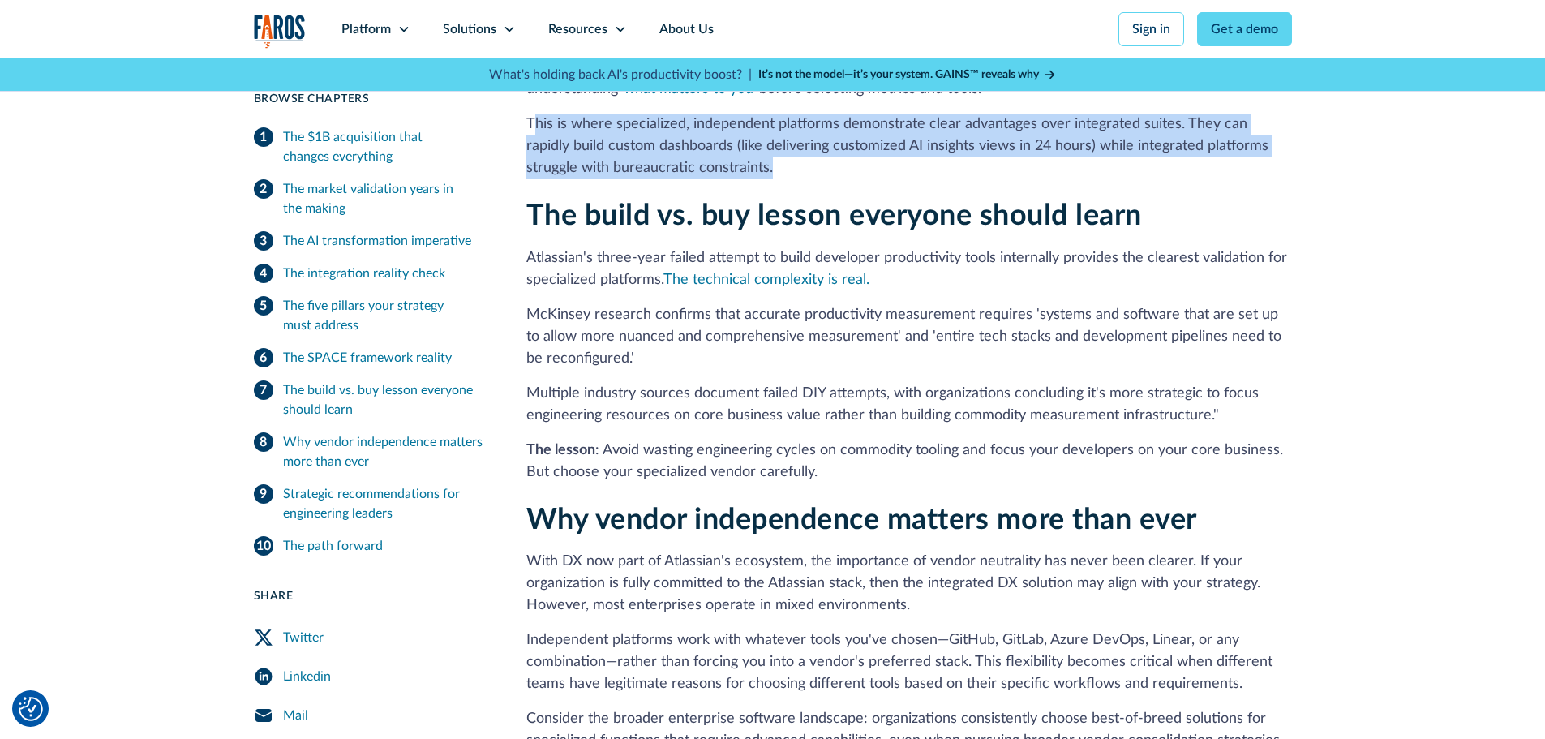
scroll to position [3244, 0]
